Goal: Obtain resource: Download file/media

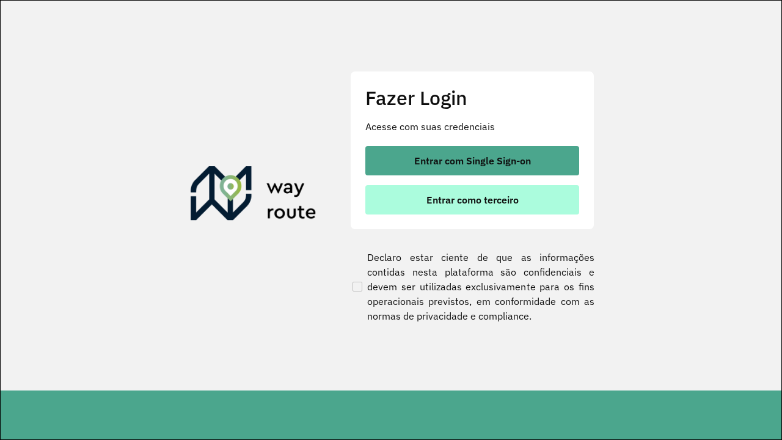
click at [472, 200] on span "Entrar como terceiro" at bounding box center [473, 200] width 92 height 10
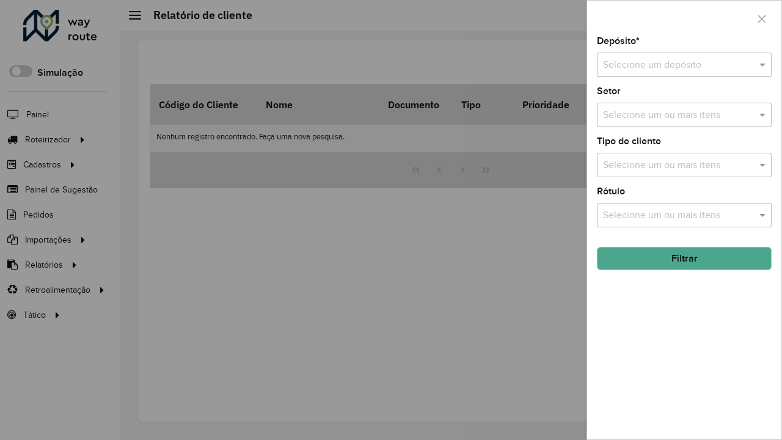
click at [672, 65] on input "text" at bounding box center [672, 65] width 138 height 15
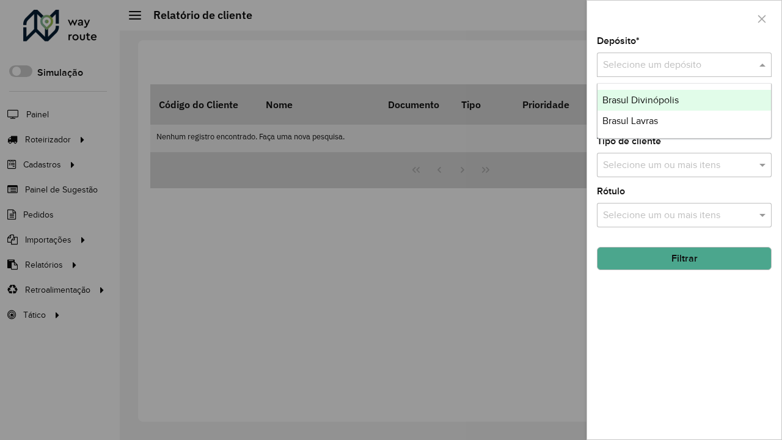
click at [684, 100] on div "Brasul Divinópolis" at bounding box center [685, 100] width 174 height 21
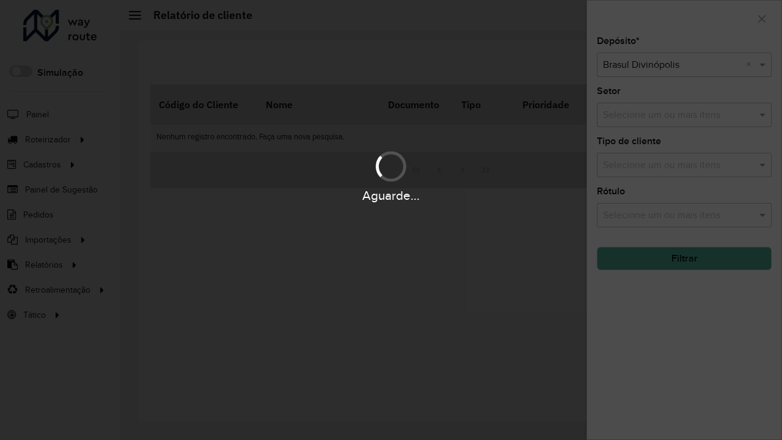
click at [684, 258] on button "Filtrar" at bounding box center [684, 258] width 175 height 23
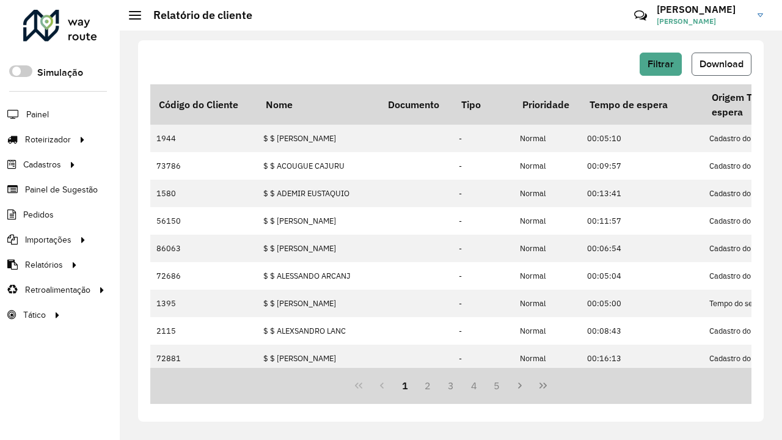
click at [722, 64] on span "Download" at bounding box center [722, 64] width 44 height 10
